Goal: Transaction & Acquisition: Subscribe to service/newsletter

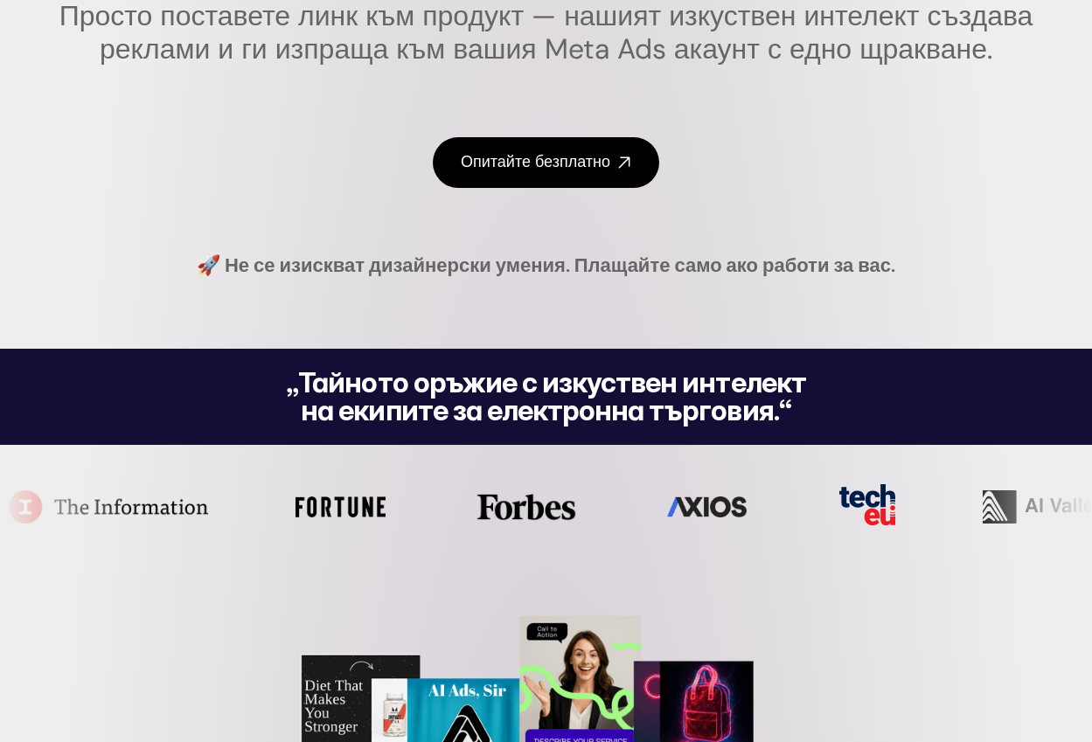
scroll to position [262, 0]
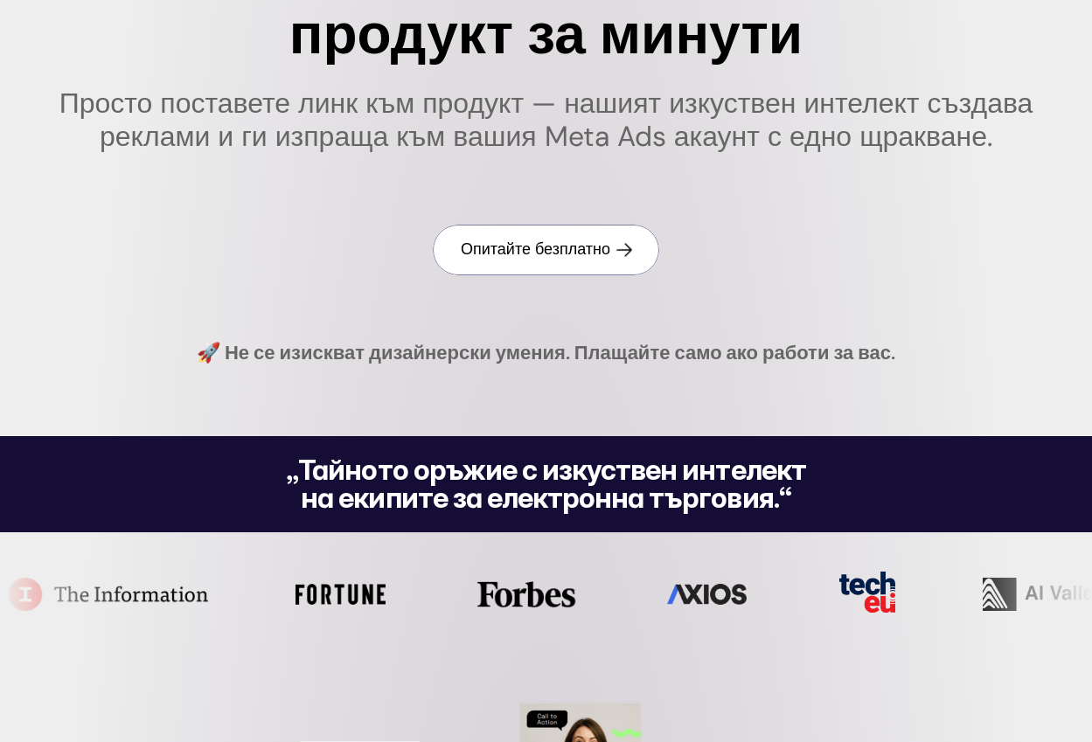
click at [540, 260] on font "Опитайте безплатно" at bounding box center [536, 249] width 150 height 21
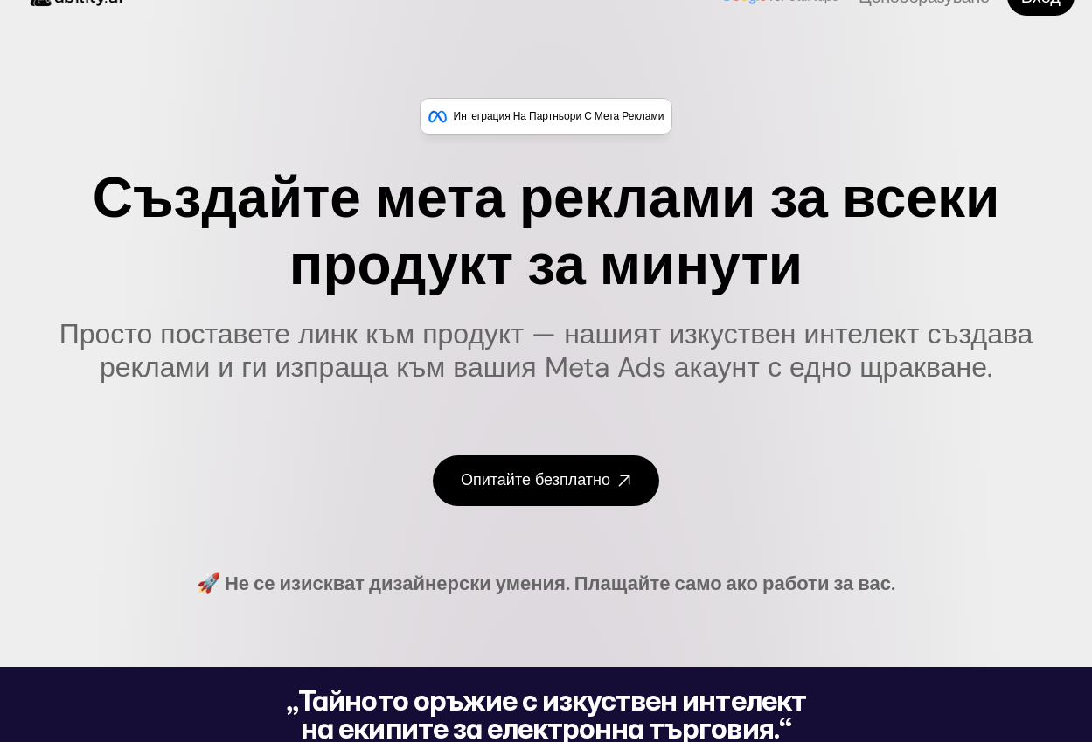
scroll to position [0, 0]
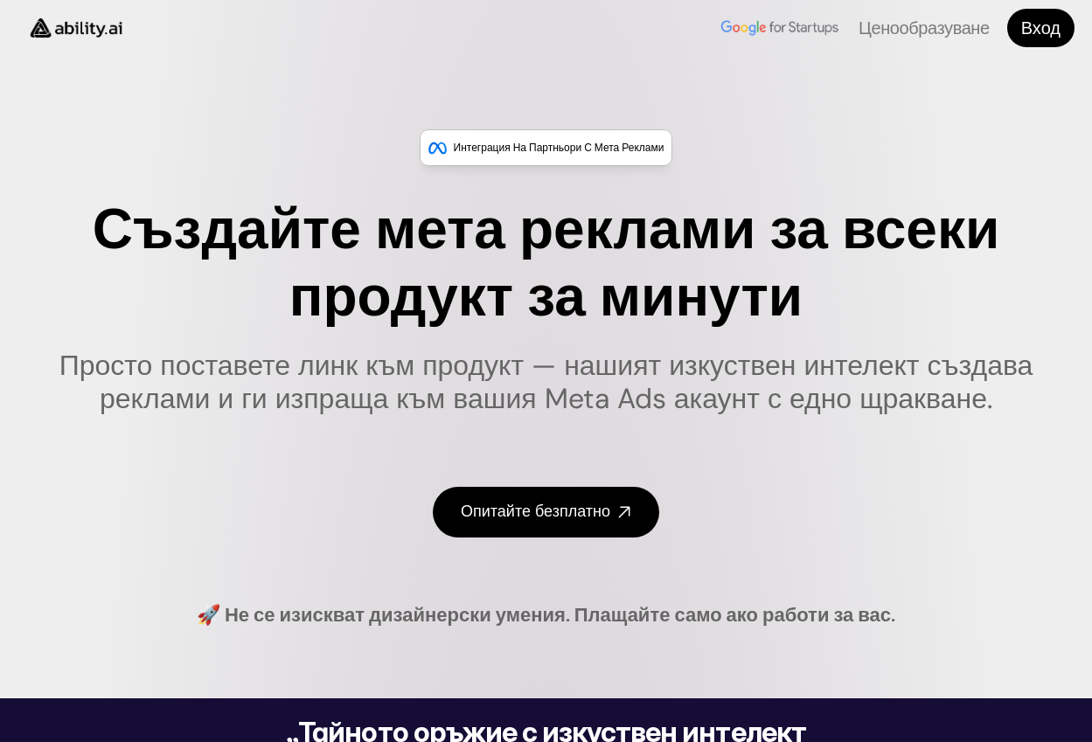
click at [102, 33] on img at bounding box center [75, 27] width 117 height 45
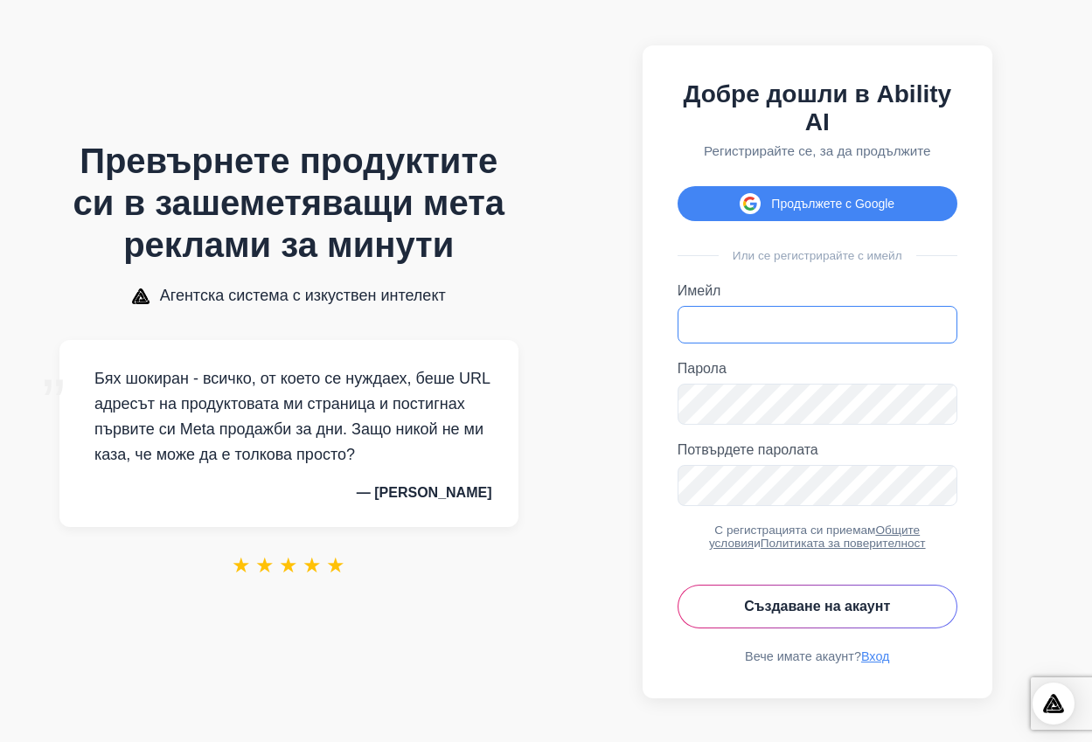
click at [763, 344] on input "Имейл" at bounding box center [818, 325] width 280 height 38
click at [763, 343] on input "Имейл" at bounding box center [818, 325] width 280 height 38
type input "**********"
click at [819, 614] on font "Създаване на акаунт" at bounding box center [817, 606] width 146 height 15
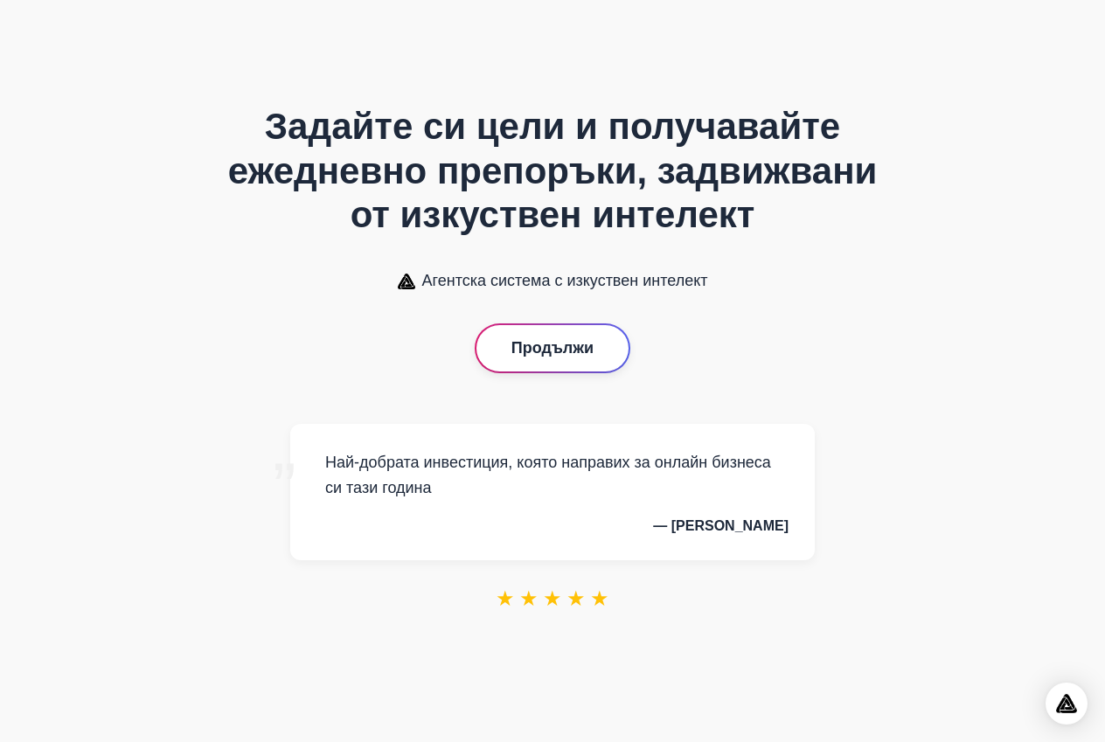
click at [583, 362] on button "Продължи" at bounding box center [553, 348] width 152 height 46
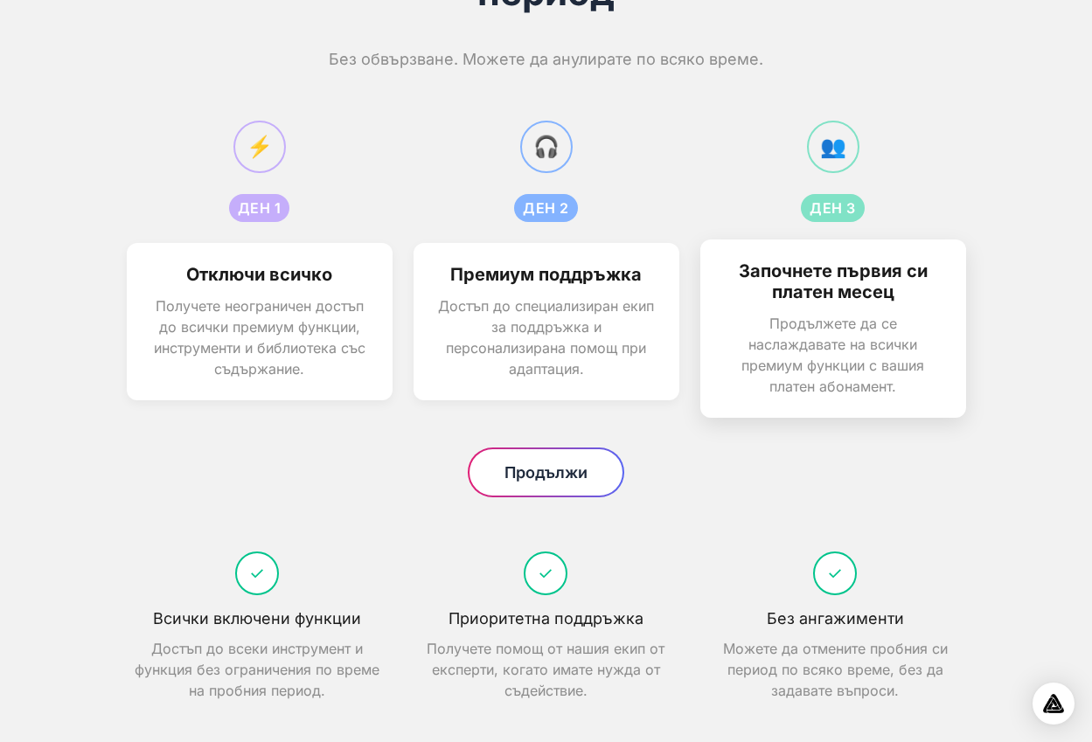
scroll to position [148, 0]
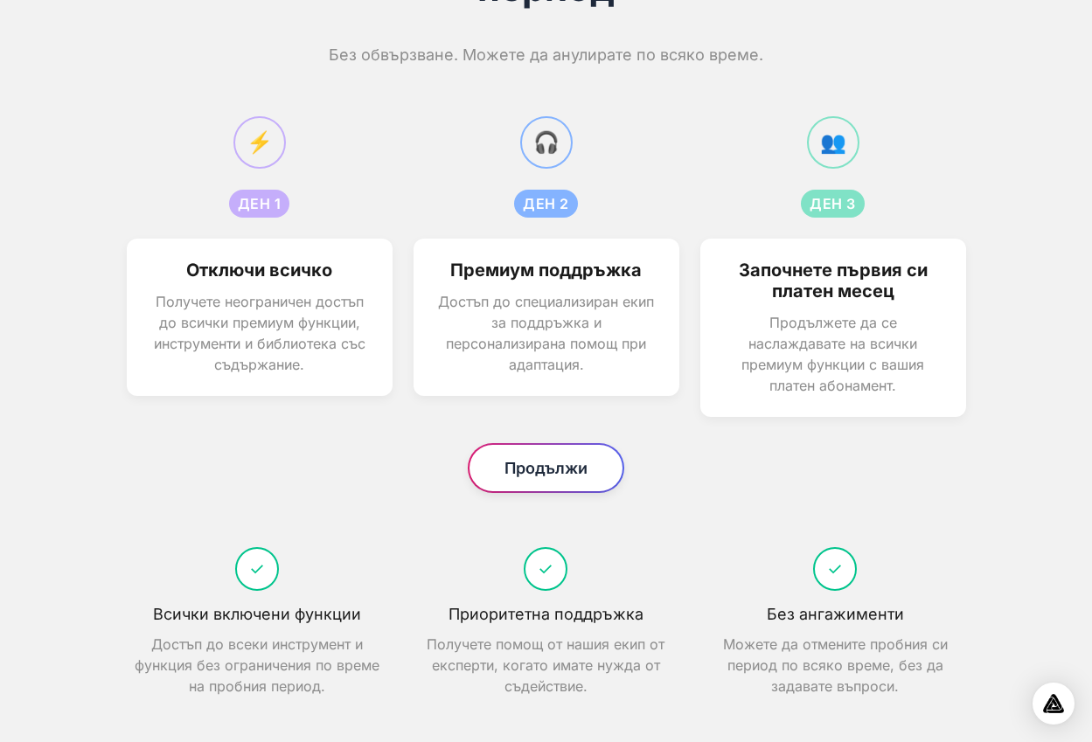
click at [572, 473] on font "Продължи" at bounding box center [546, 468] width 83 height 18
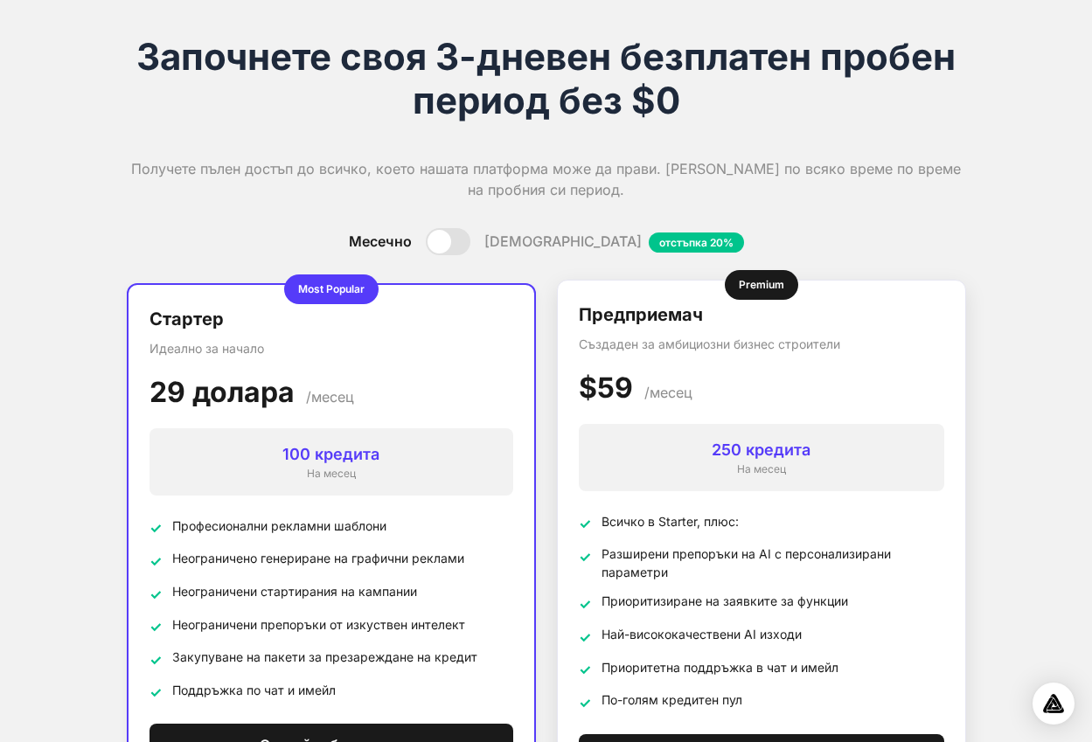
scroll to position [175, 0]
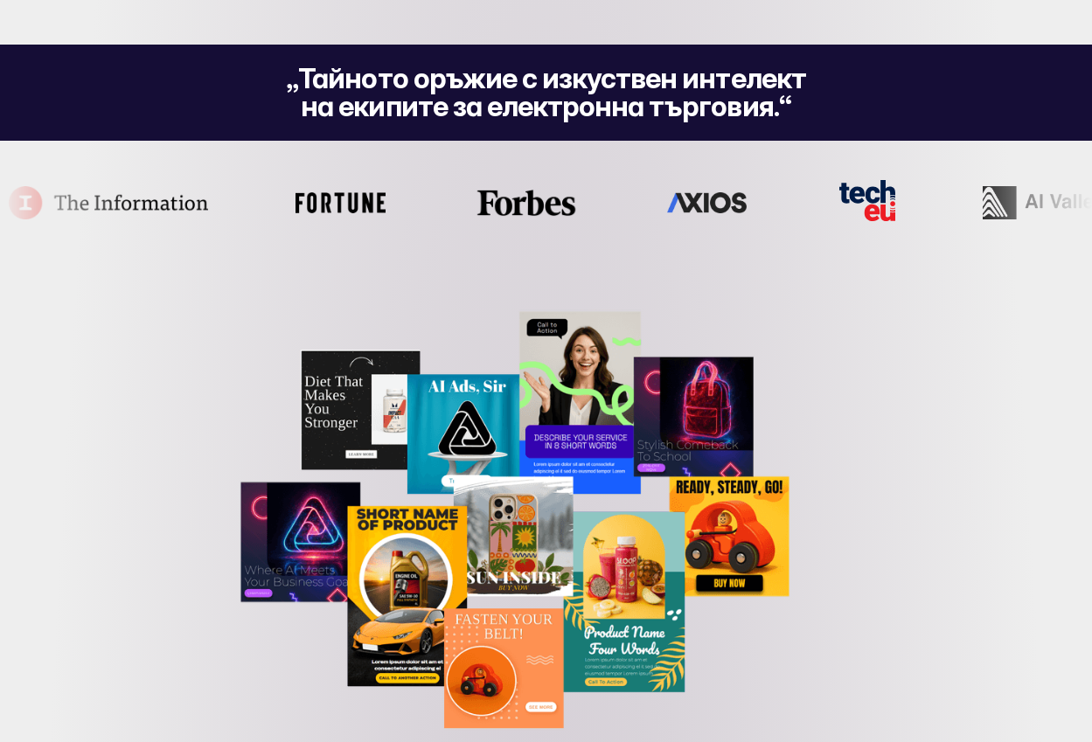
scroll to position [787, 0]
